Goal: Navigation & Orientation: Find specific page/section

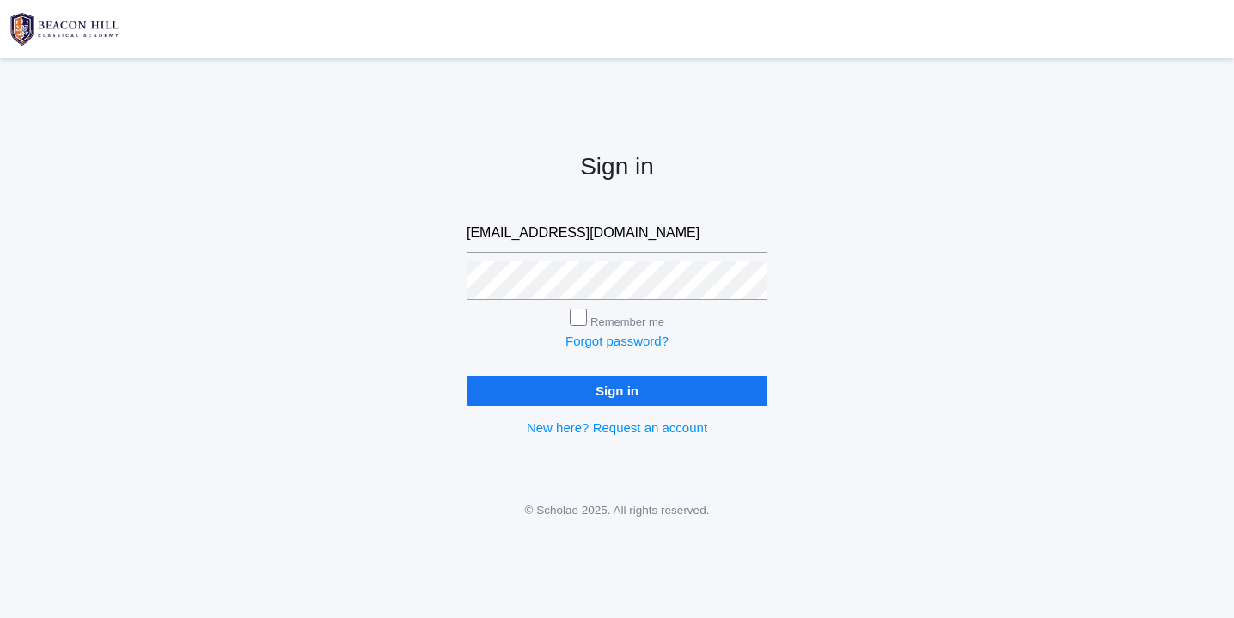
click at [544, 388] on input "Sign in" at bounding box center [617, 391] width 301 height 28
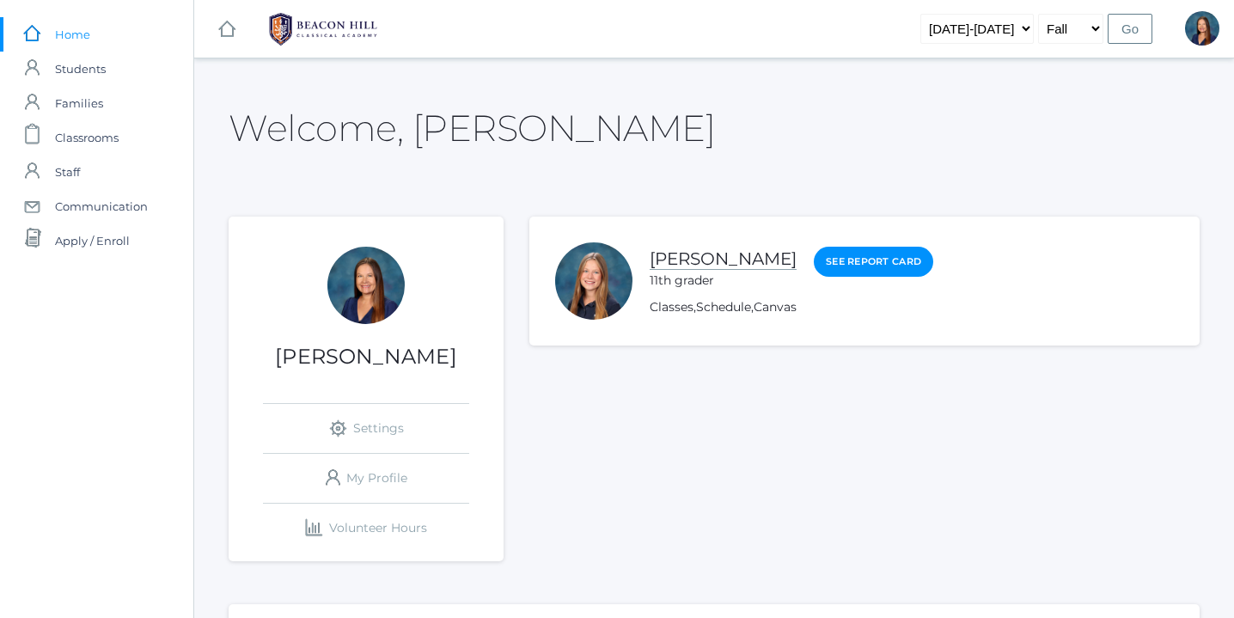
click at [740, 259] on link "Maddison Webster" at bounding box center [723, 258] width 147 height 21
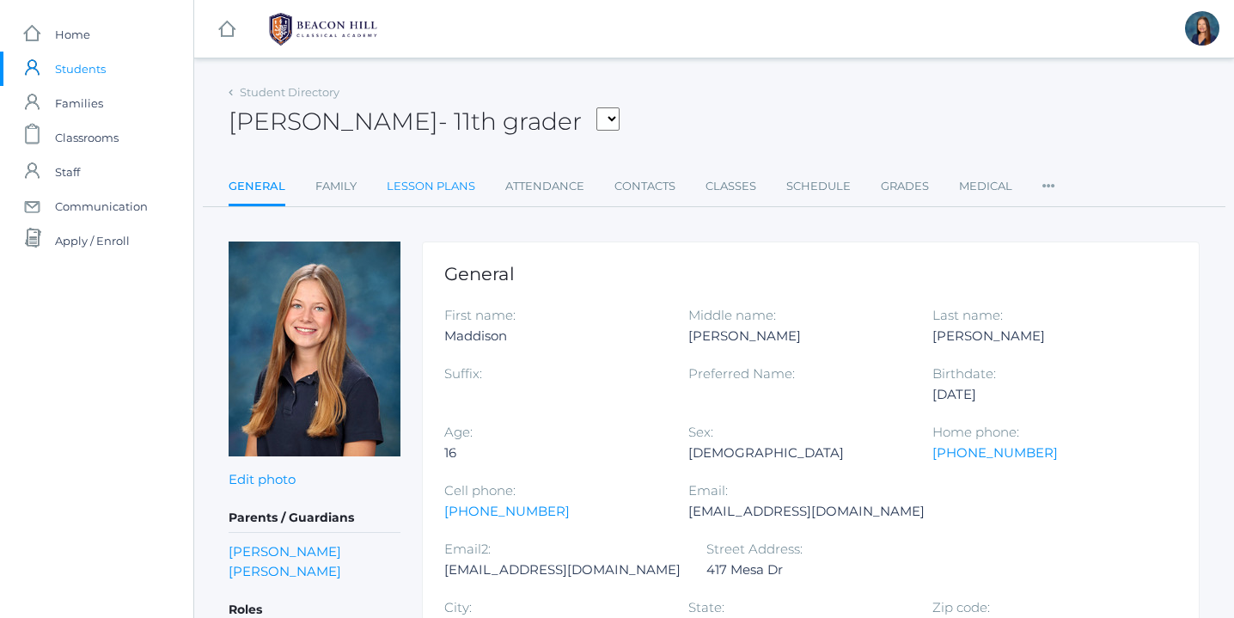
click at [437, 187] on link "Lesson Plans" at bounding box center [431, 186] width 89 height 34
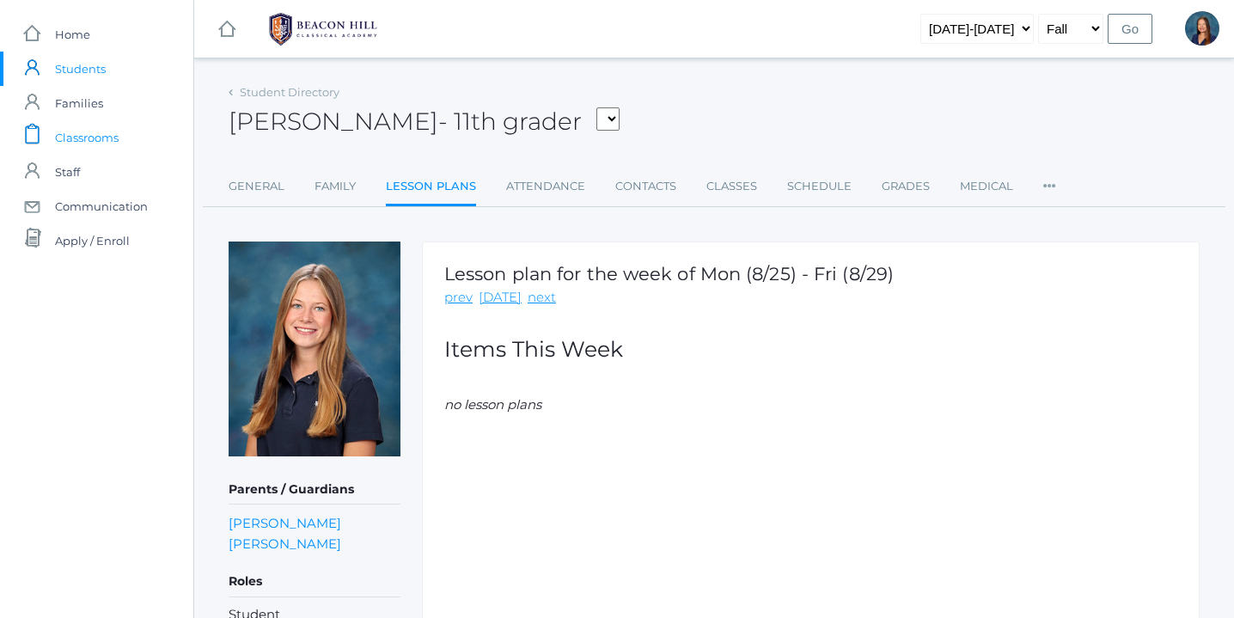
click at [97, 139] on span "Classrooms" at bounding box center [87, 137] width 64 height 34
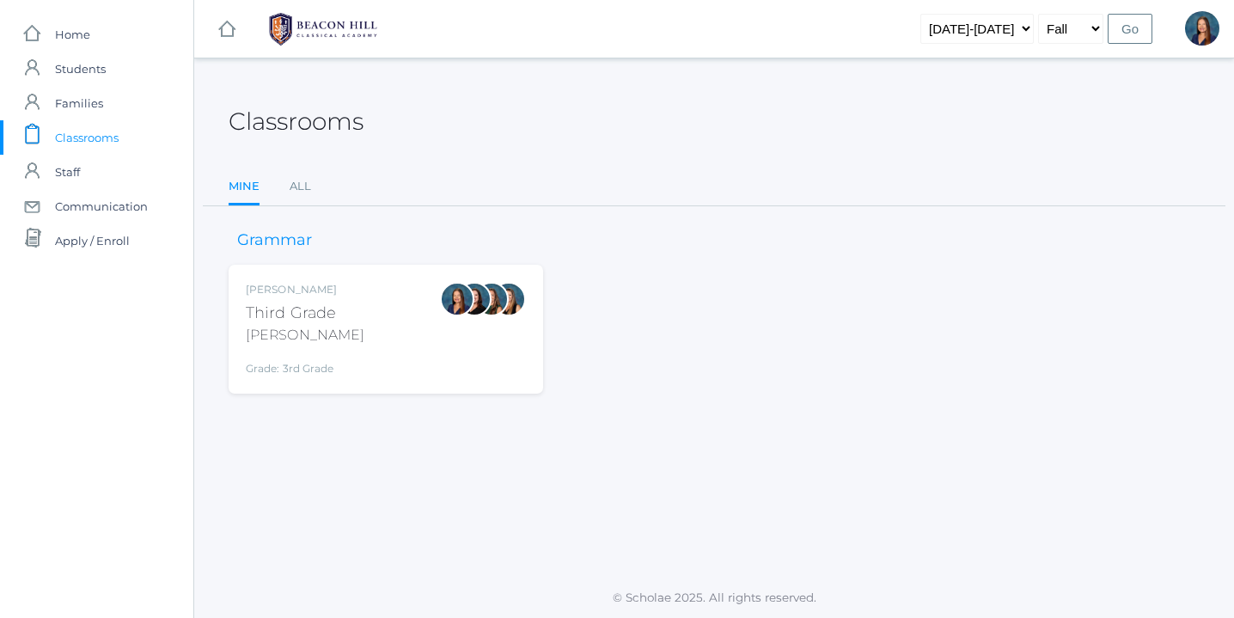
click at [284, 311] on div "Third Grade" at bounding box center [305, 313] width 119 height 23
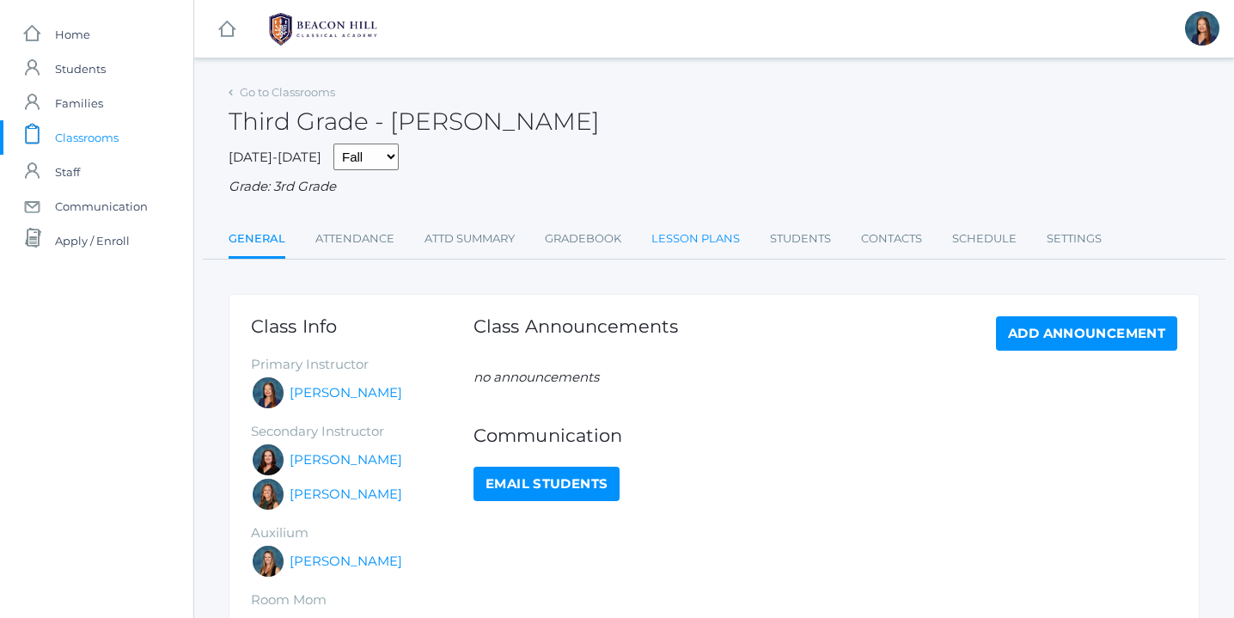
click at [683, 241] on link "Lesson Plans" at bounding box center [696, 239] width 89 height 34
